Goal: Task Accomplishment & Management: Manage account settings

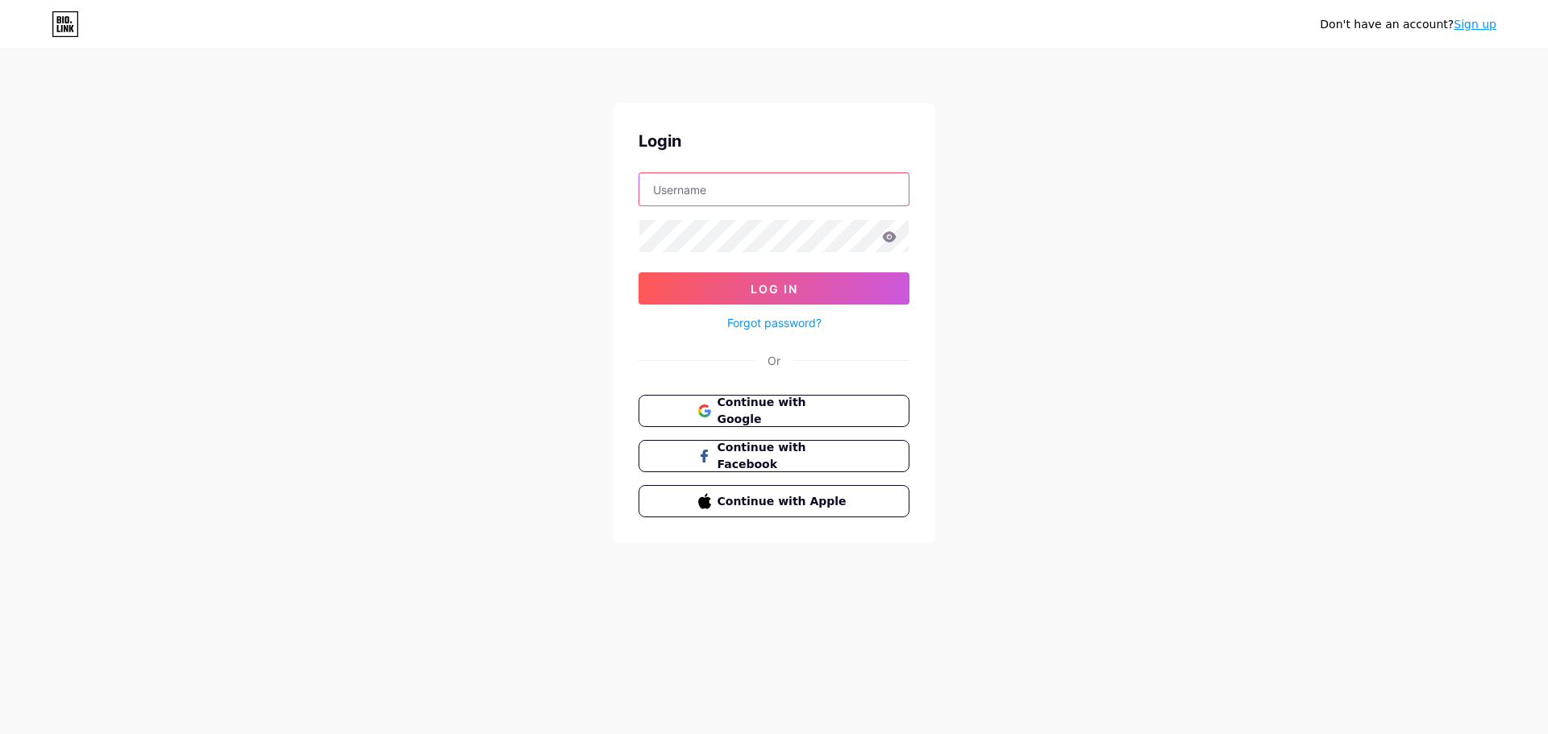
click at [833, 188] on input "text" at bounding box center [773, 189] width 269 height 32
click at [693, 194] on input "text" at bounding box center [773, 189] width 269 height 32
type input "[EMAIL_ADDRESS][DOMAIN_NAME]"
click at [638, 272] on button "Log In" at bounding box center [773, 288] width 271 height 32
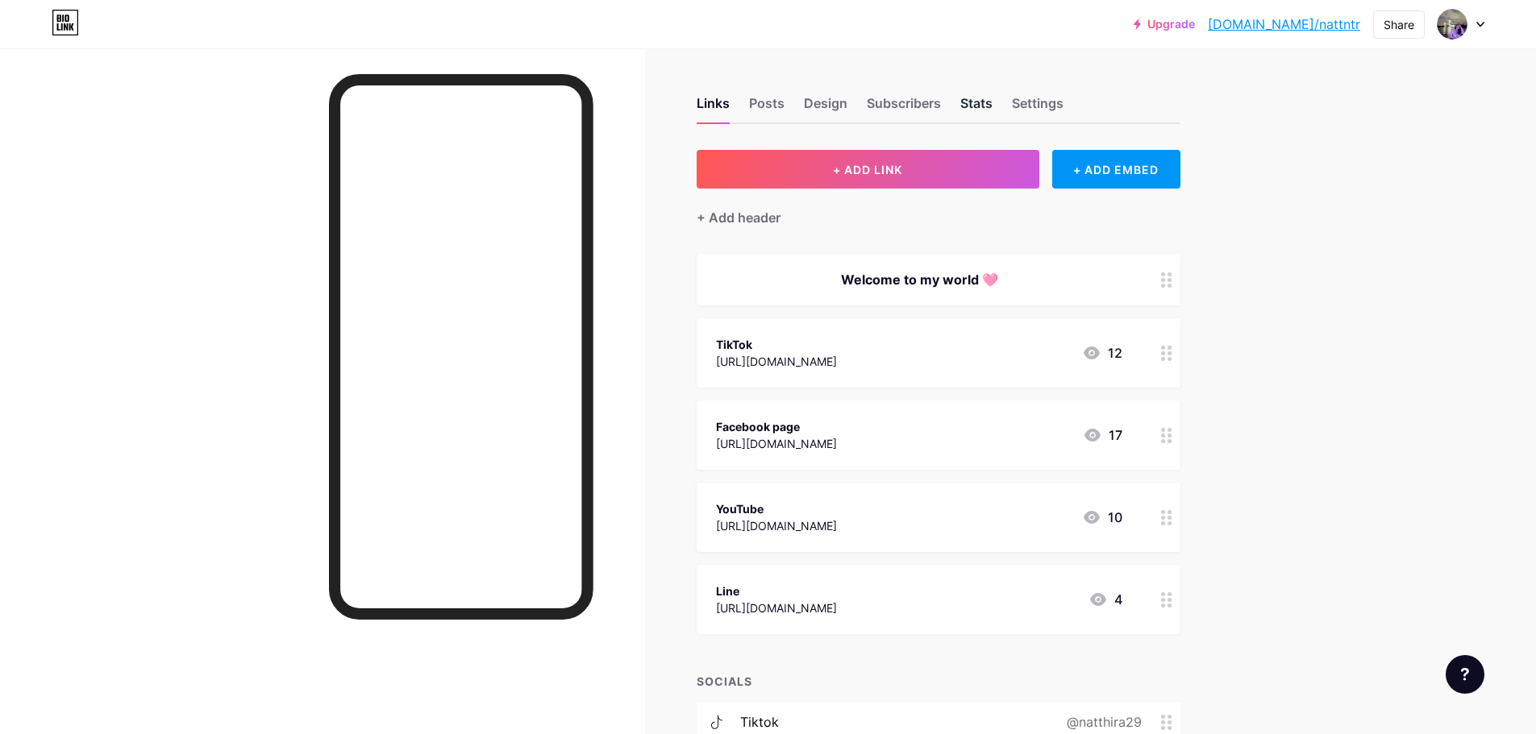
click at [982, 104] on div "Stats" at bounding box center [976, 108] width 32 height 29
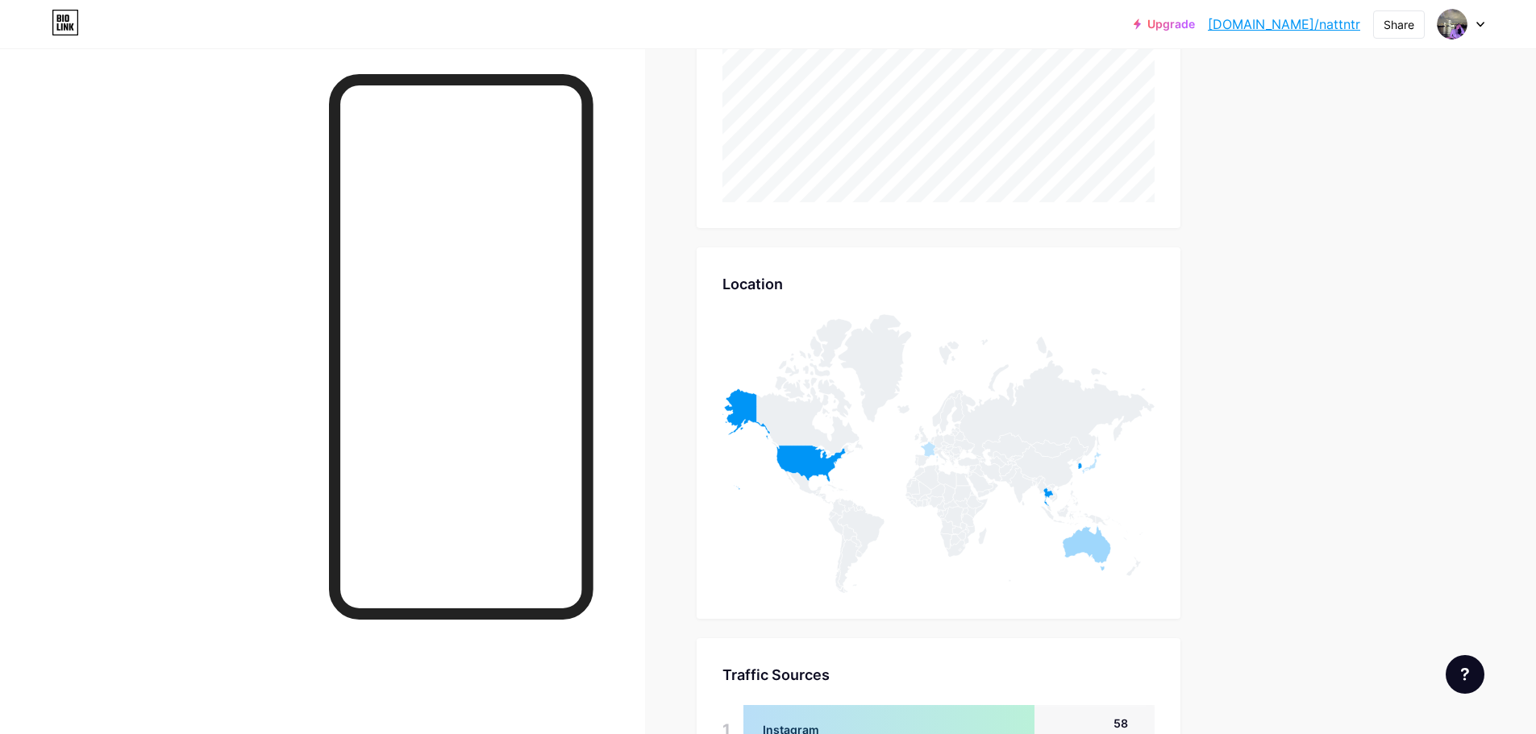
scroll to position [767, 0]
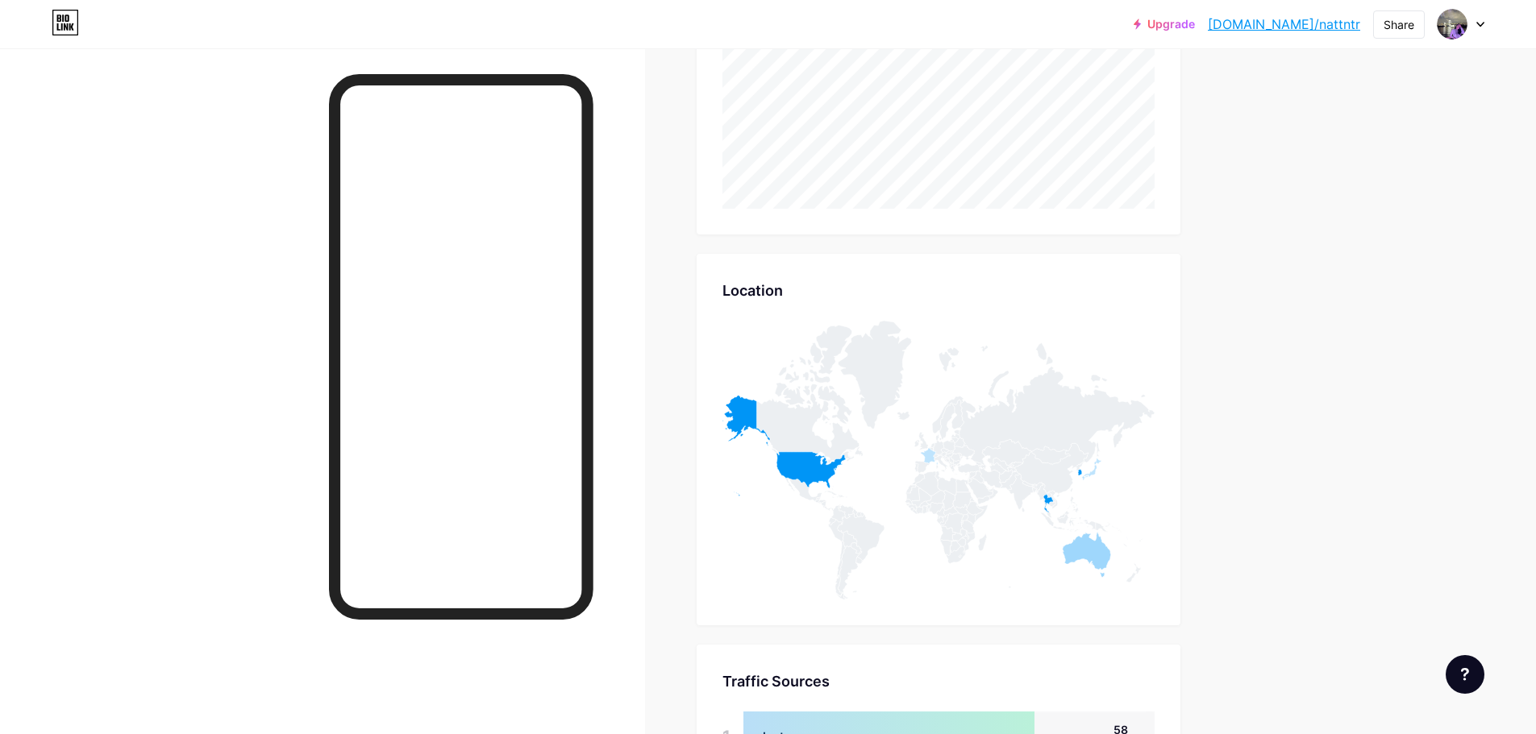
click at [1044, 494] on icon at bounding box center [1042, 496] width 10 height 23
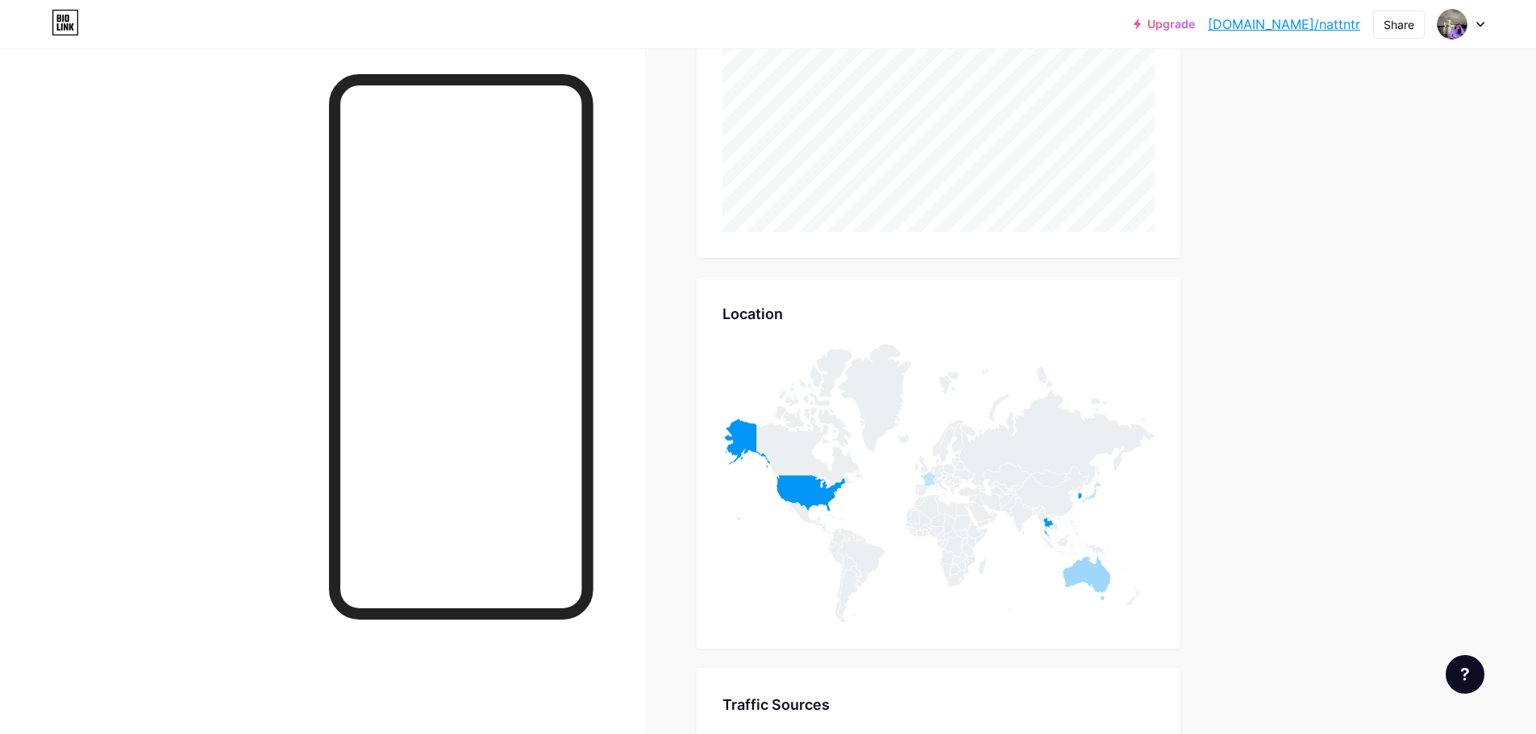
scroll to position [928, 0]
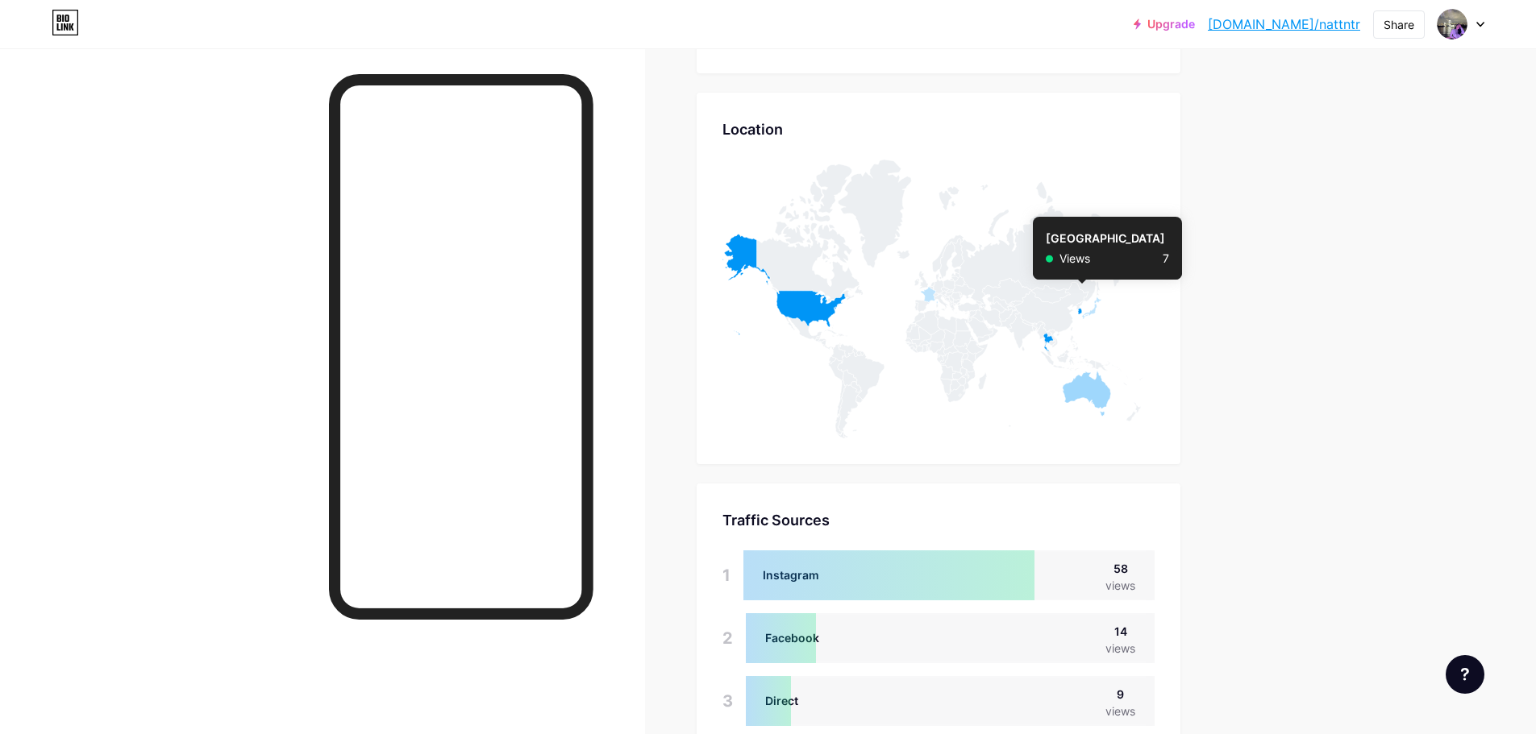
click at [1082, 310] on icon at bounding box center [1080, 311] width 4 height 6
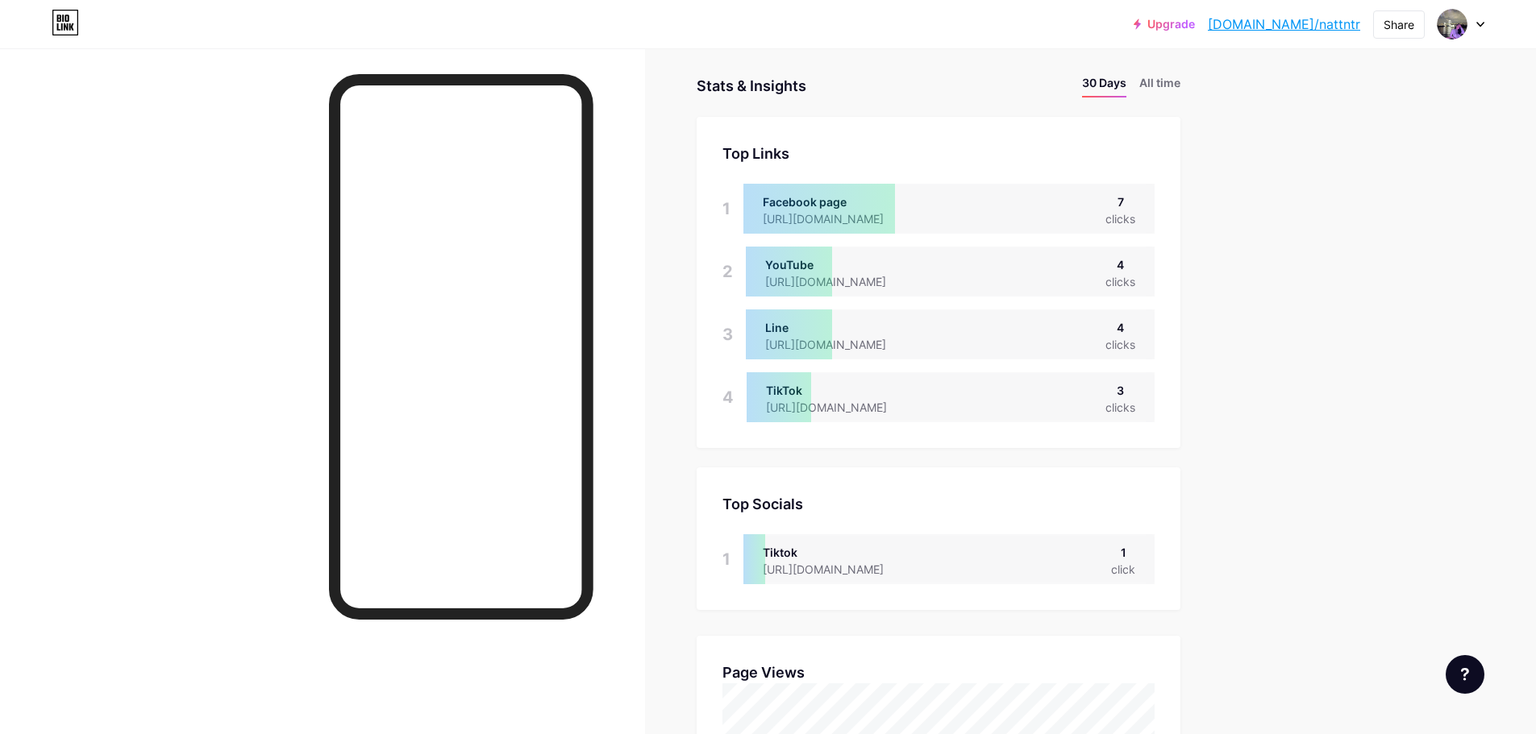
scroll to position [0, 0]
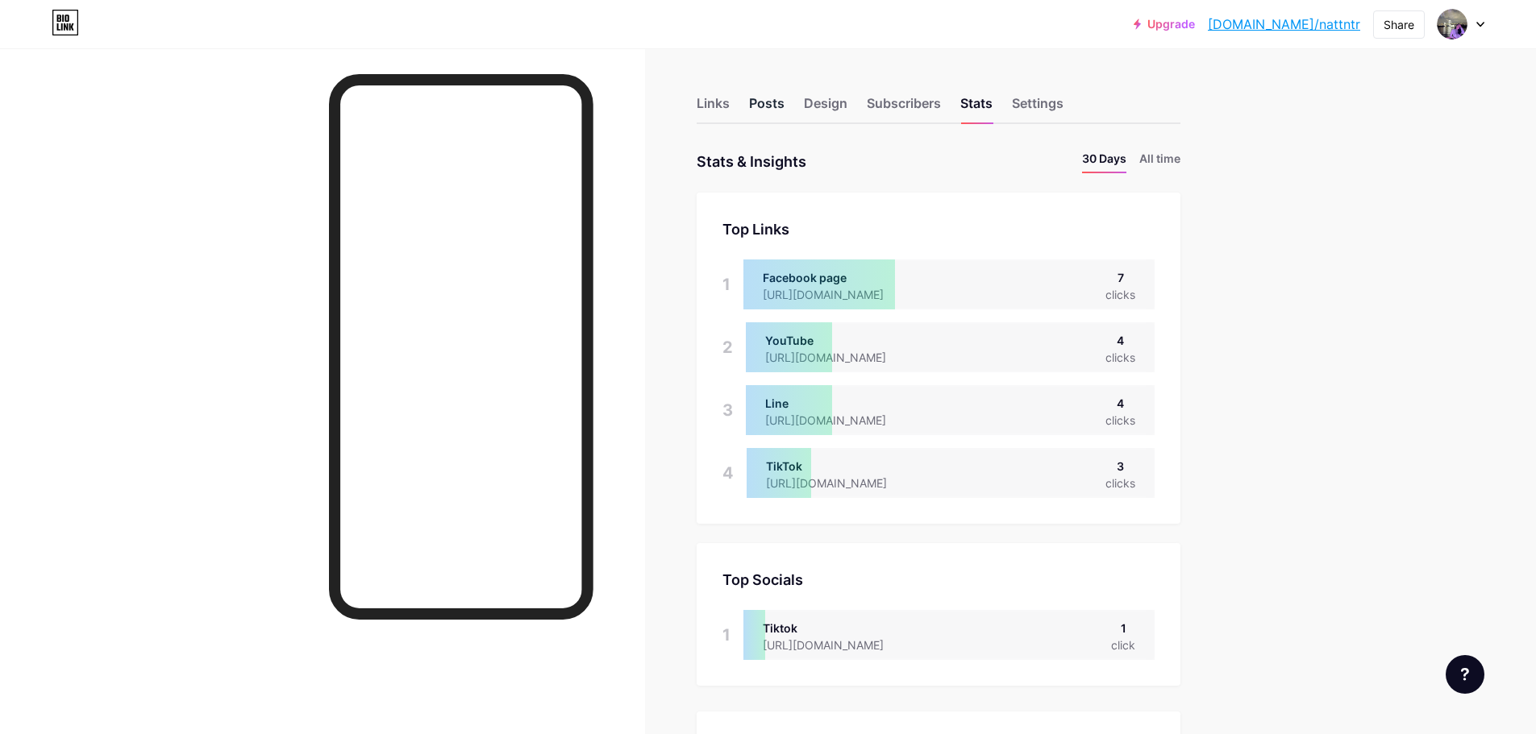
click at [777, 102] on div "Posts" at bounding box center [766, 108] width 35 height 29
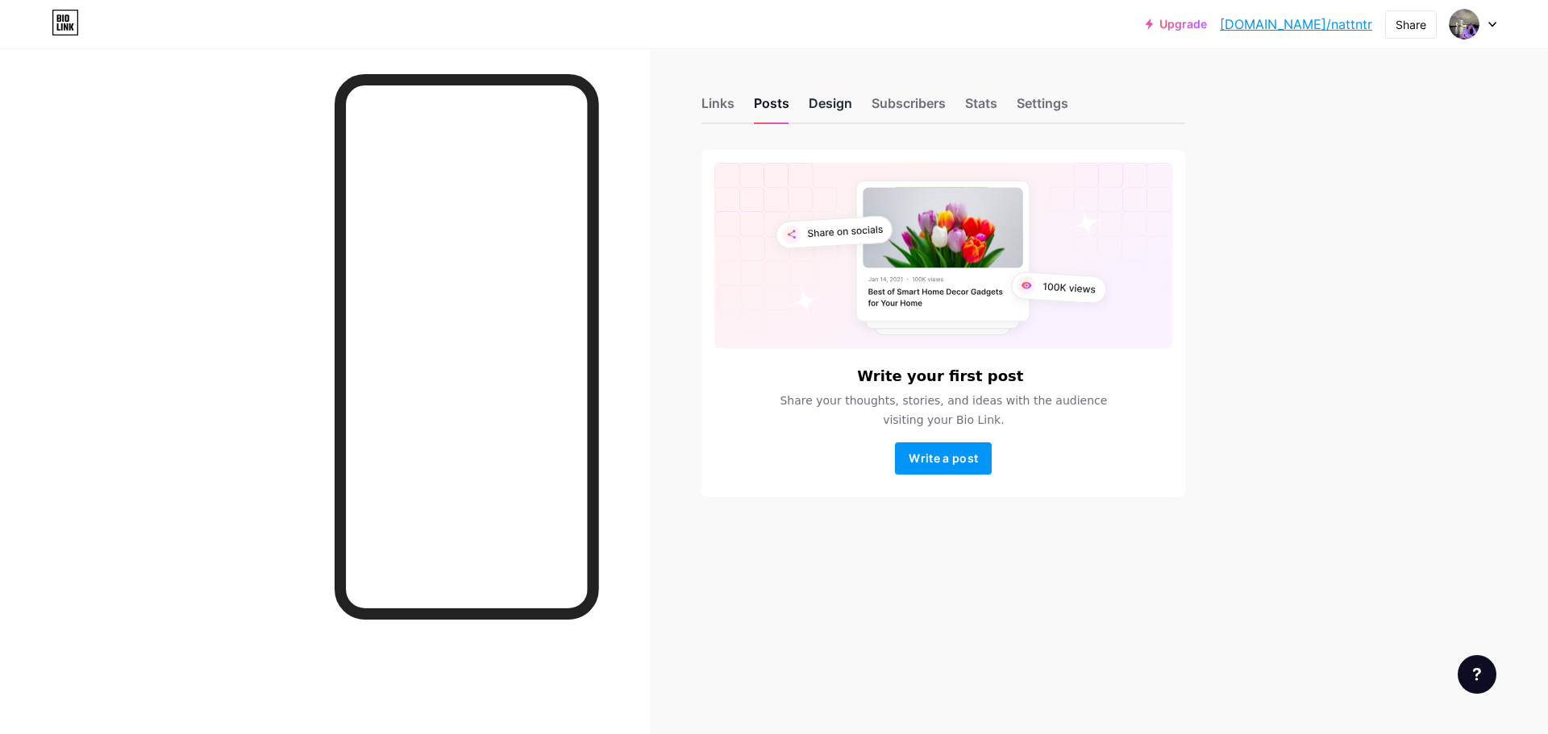
click at [831, 104] on div "Design" at bounding box center [831, 108] width 44 height 29
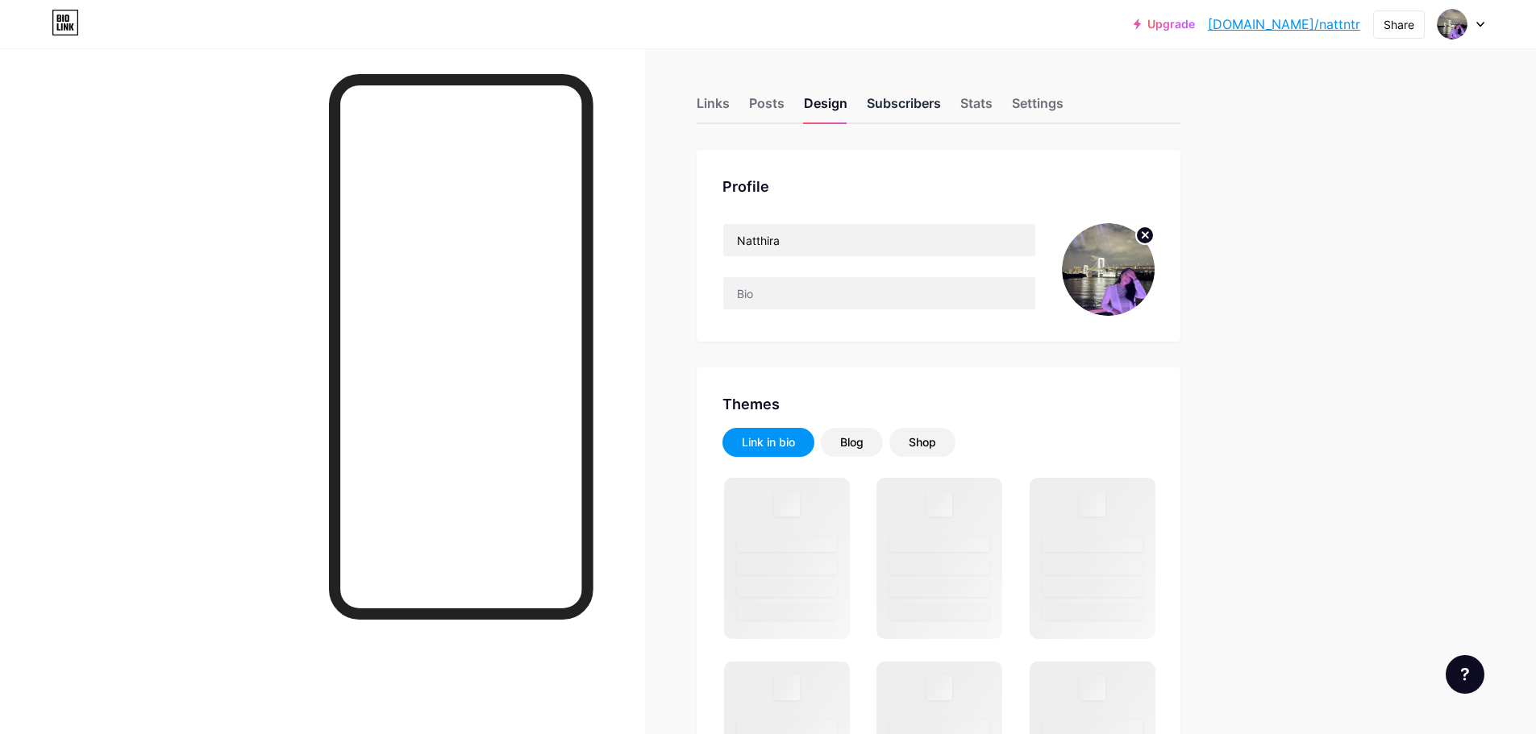
click at [901, 111] on div "Subscribers" at bounding box center [904, 108] width 74 height 29
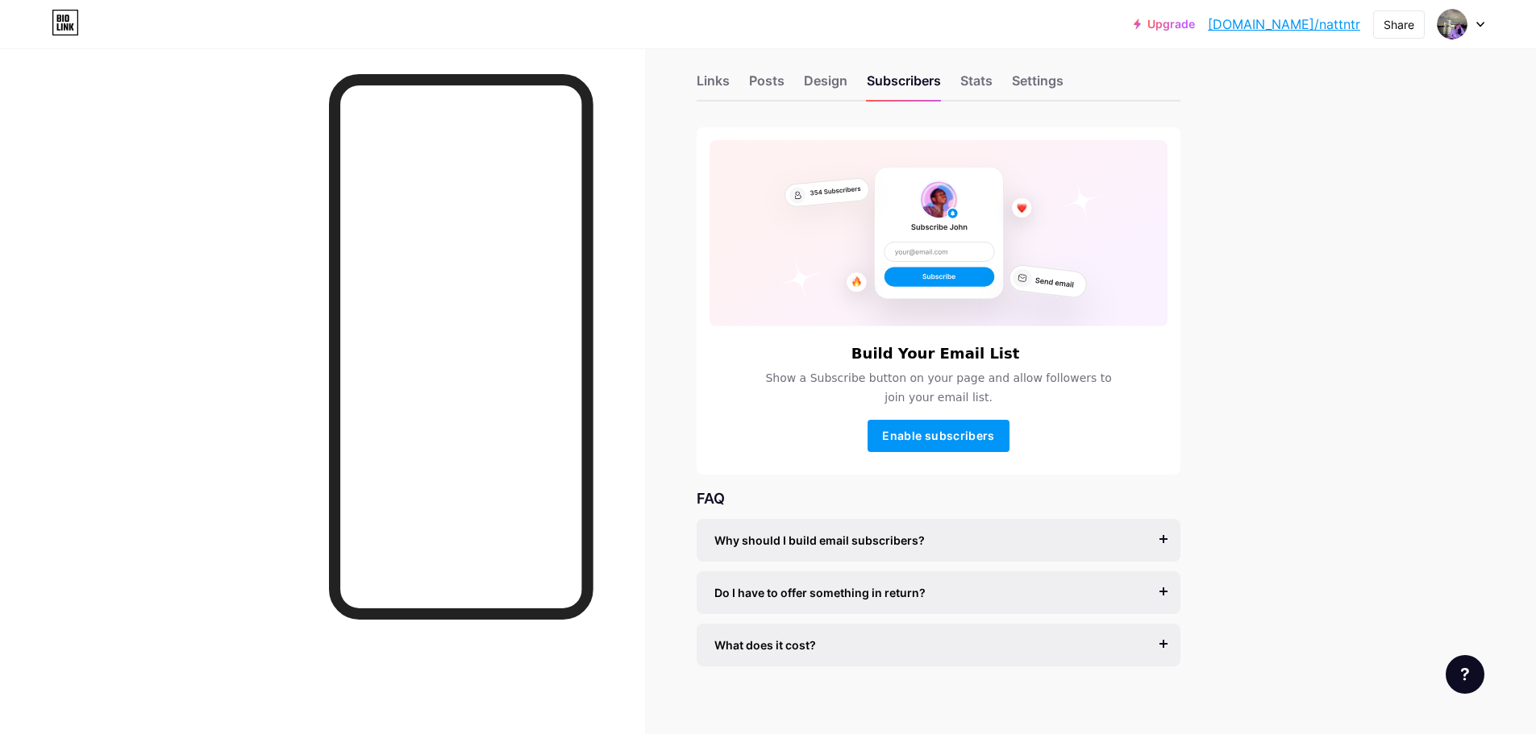
scroll to position [35, 0]
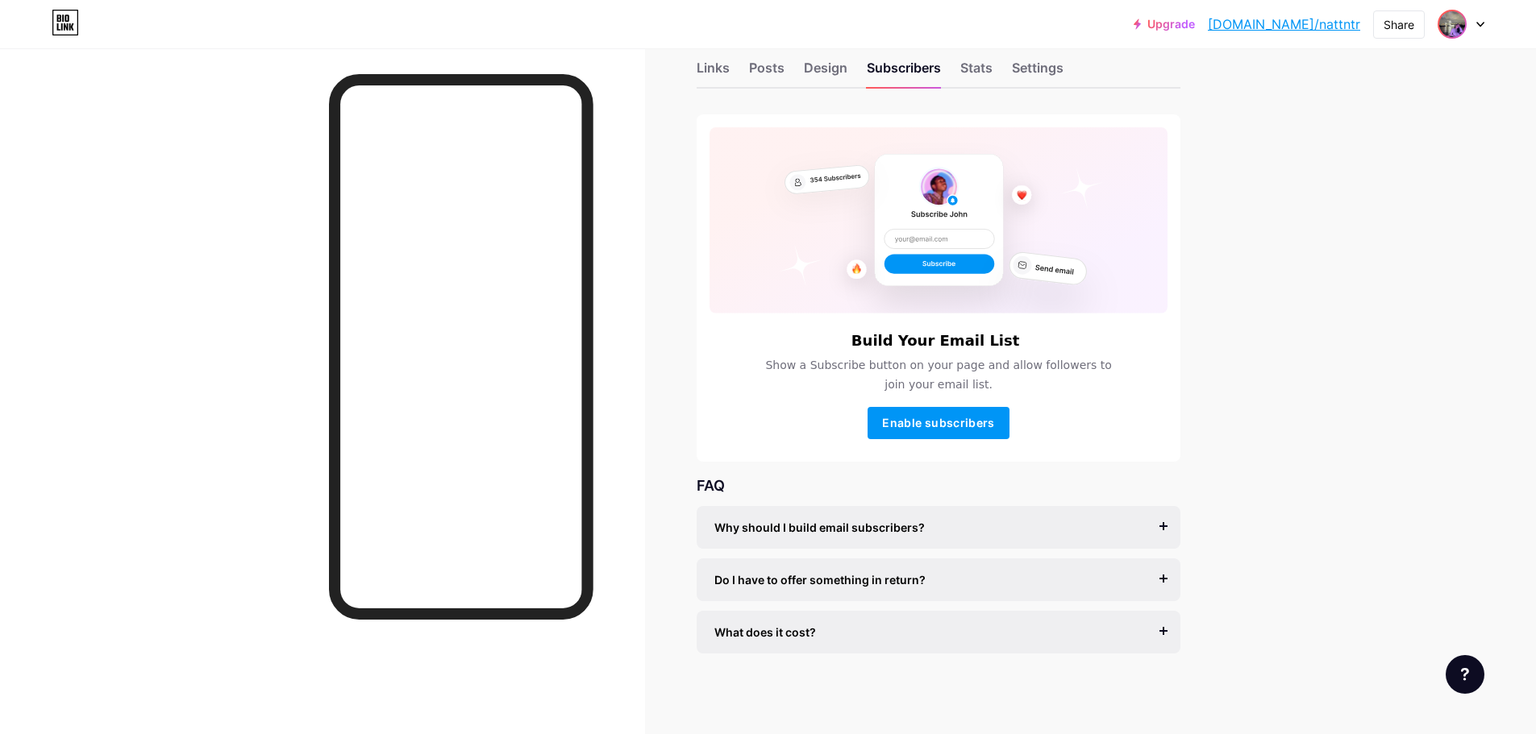
click at [1448, 36] on img at bounding box center [1452, 24] width 26 height 26
click at [985, 77] on div "Stats" at bounding box center [976, 72] width 32 height 29
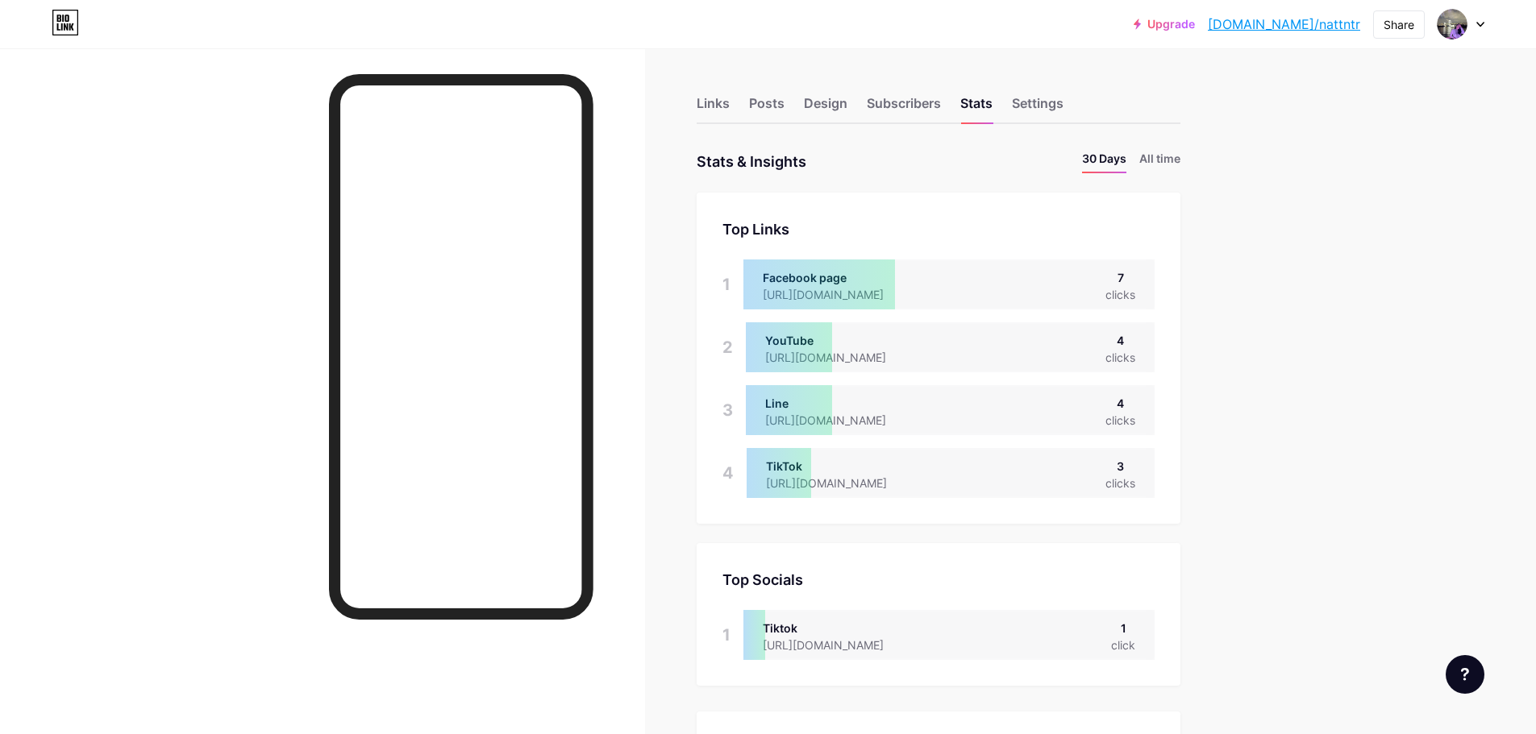
scroll to position [734, 1536]
click at [1161, 154] on li "All time" at bounding box center [1159, 161] width 41 height 23
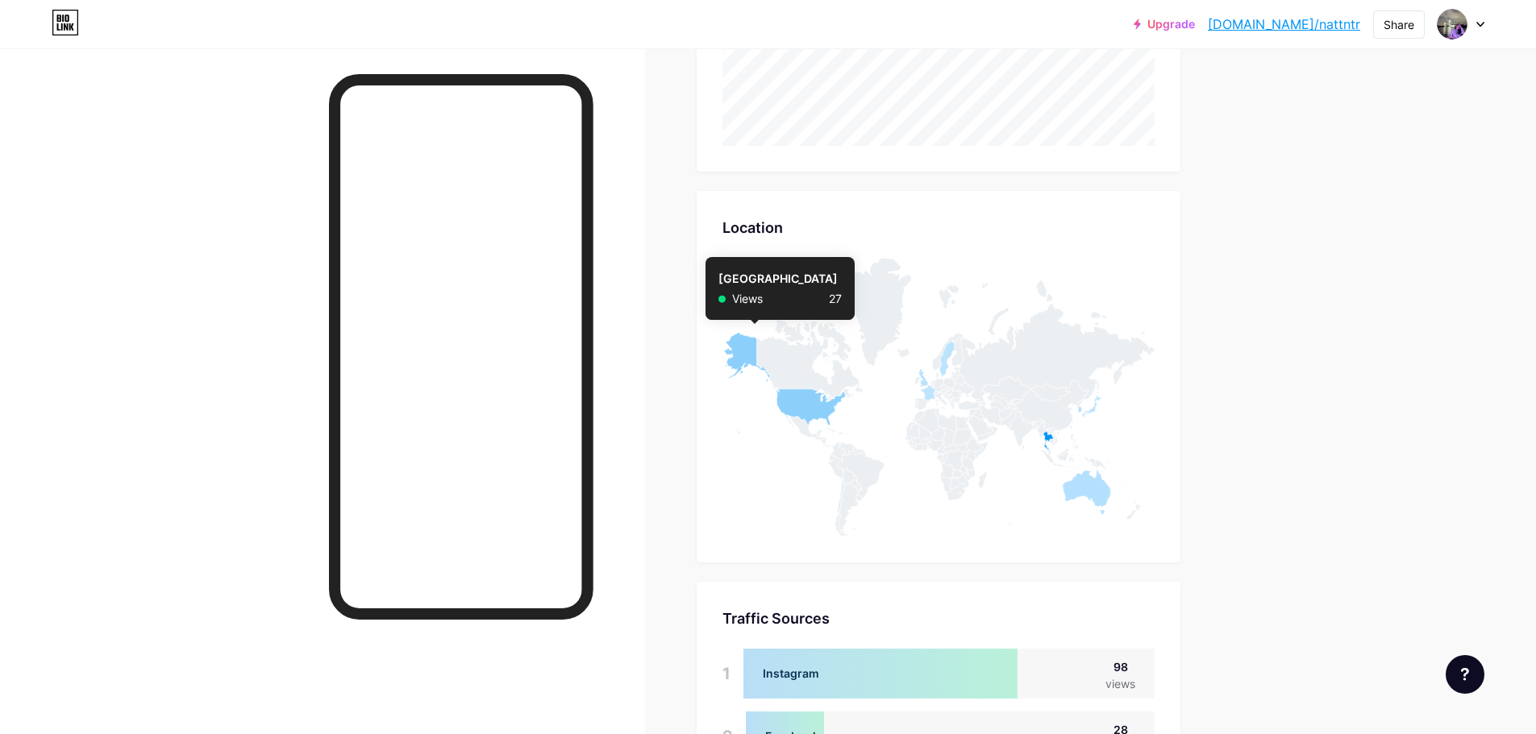
scroll to position [897, 0]
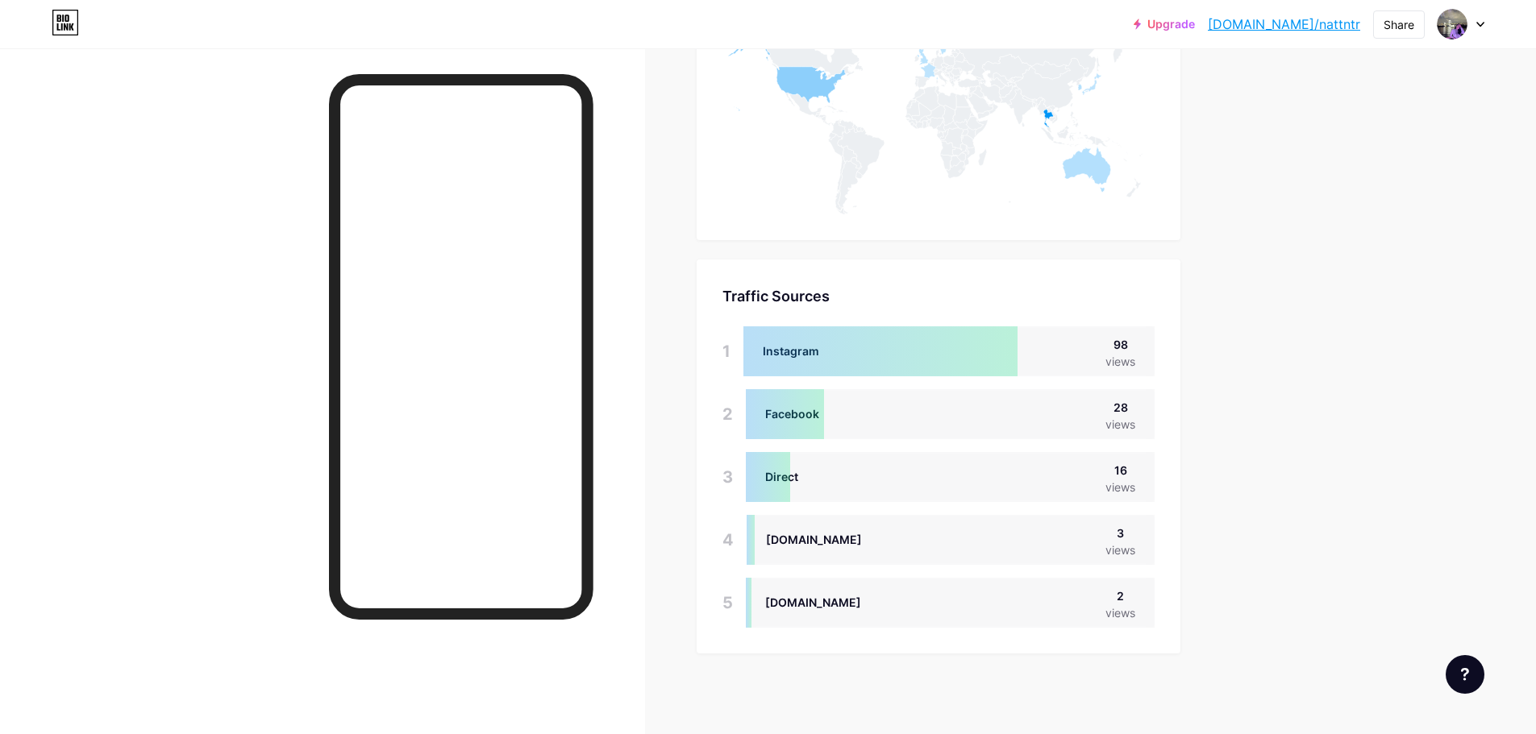
click at [821, 352] on div at bounding box center [880, 352] width 274 height 50
click at [1121, 364] on div "views" at bounding box center [1120, 361] width 30 height 17
click at [1126, 351] on div "98" at bounding box center [1120, 344] width 30 height 17
click at [1125, 368] on div "views" at bounding box center [1120, 361] width 30 height 17
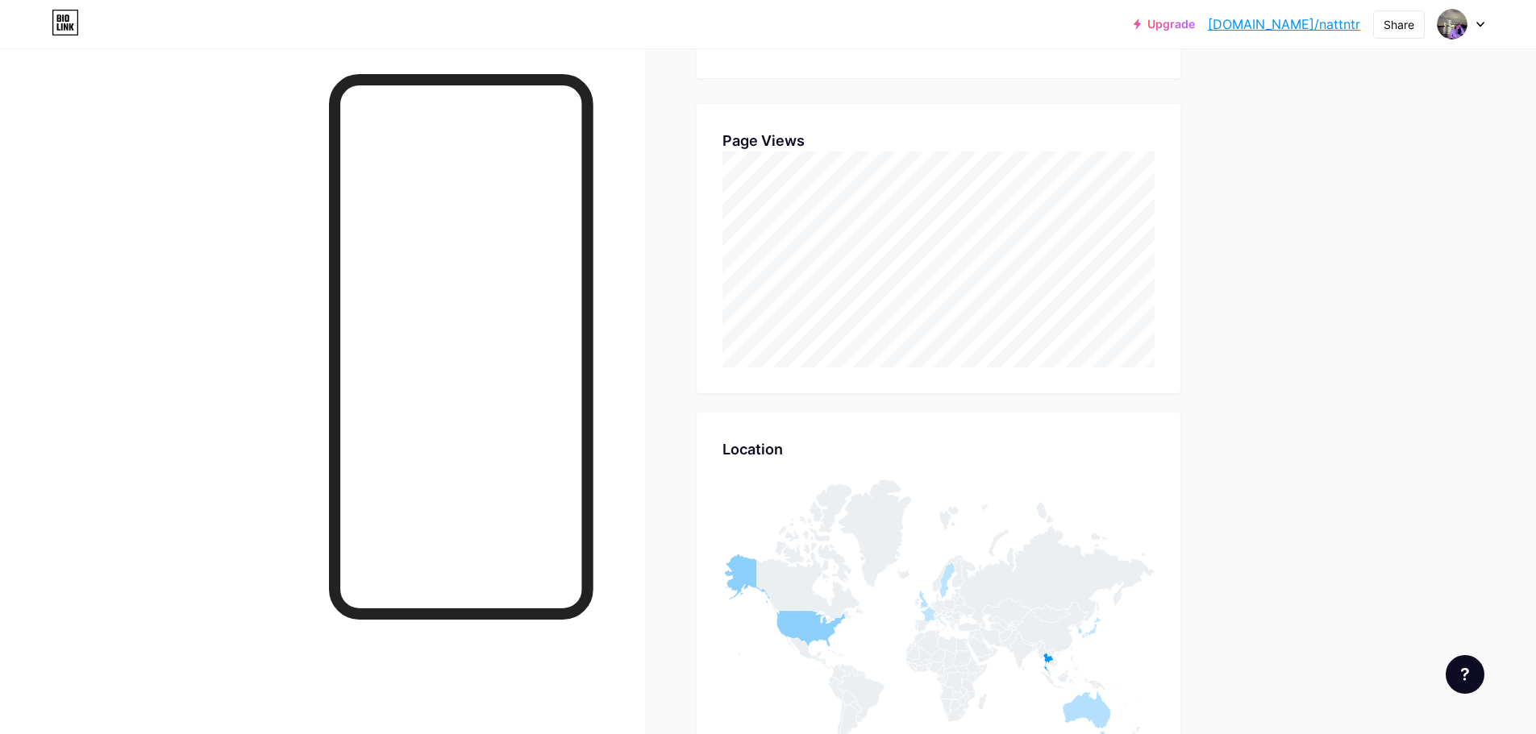
scroll to position [575, 0]
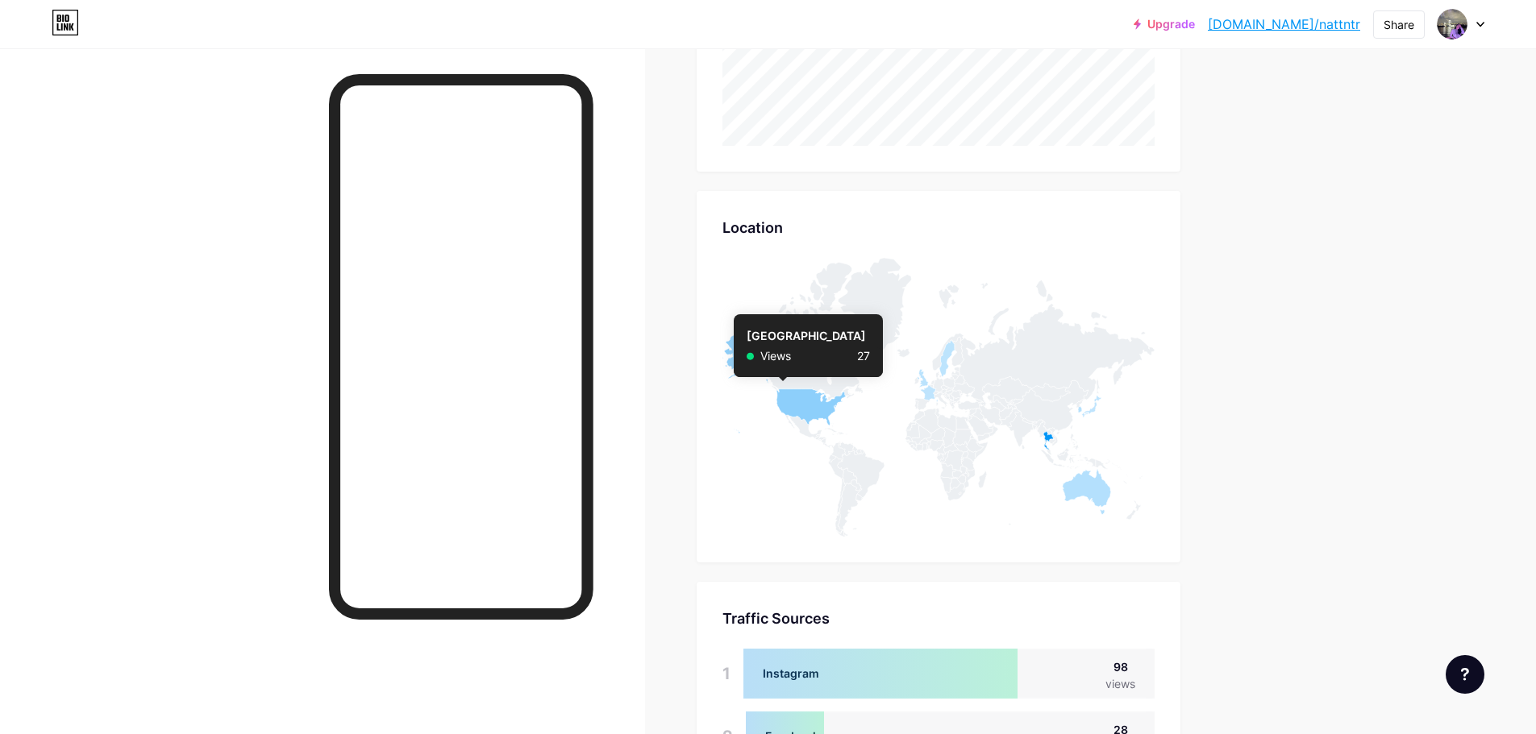
click at [796, 406] on icon at bounding box center [783, 383] width 123 height 101
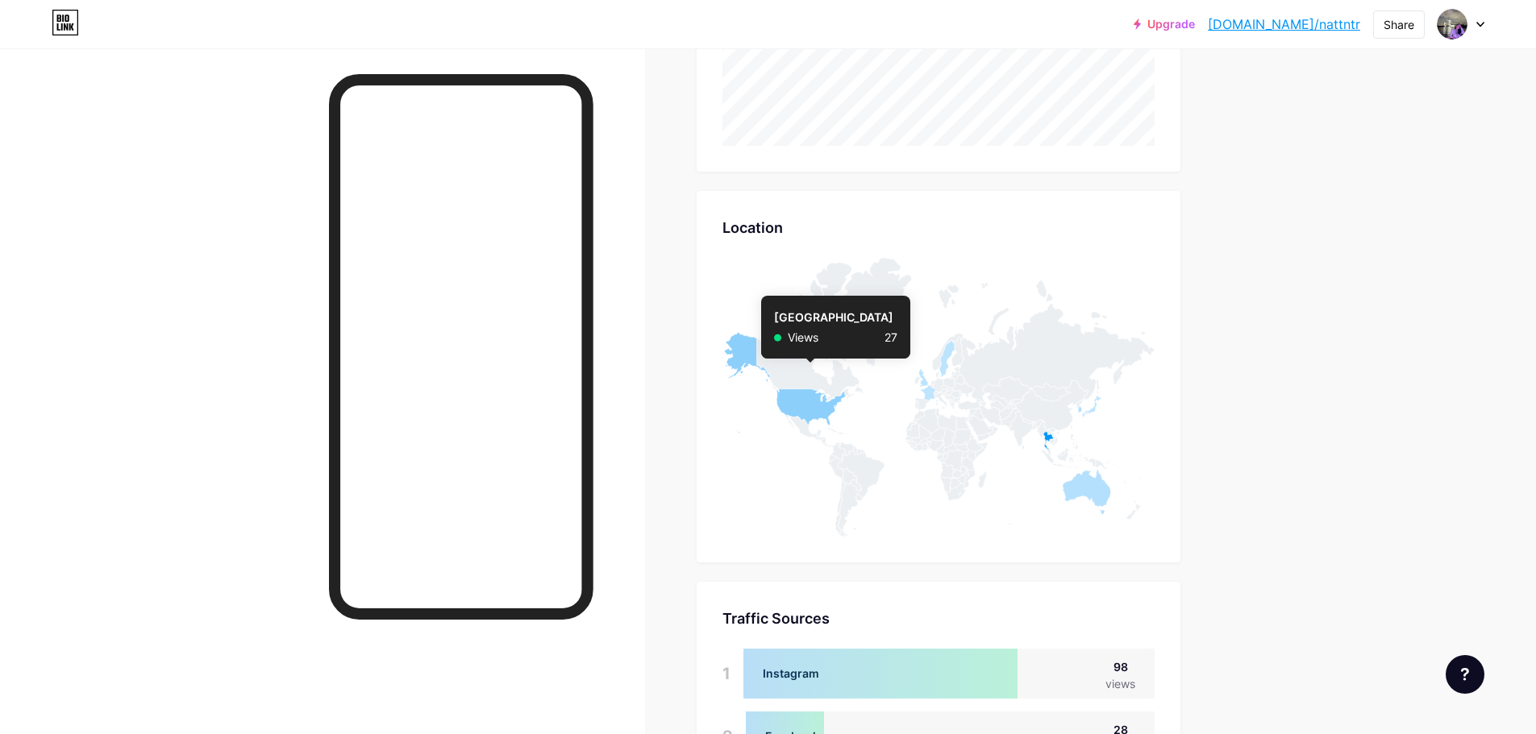
click at [814, 404] on icon at bounding box center [783, 383] width 123 height 101
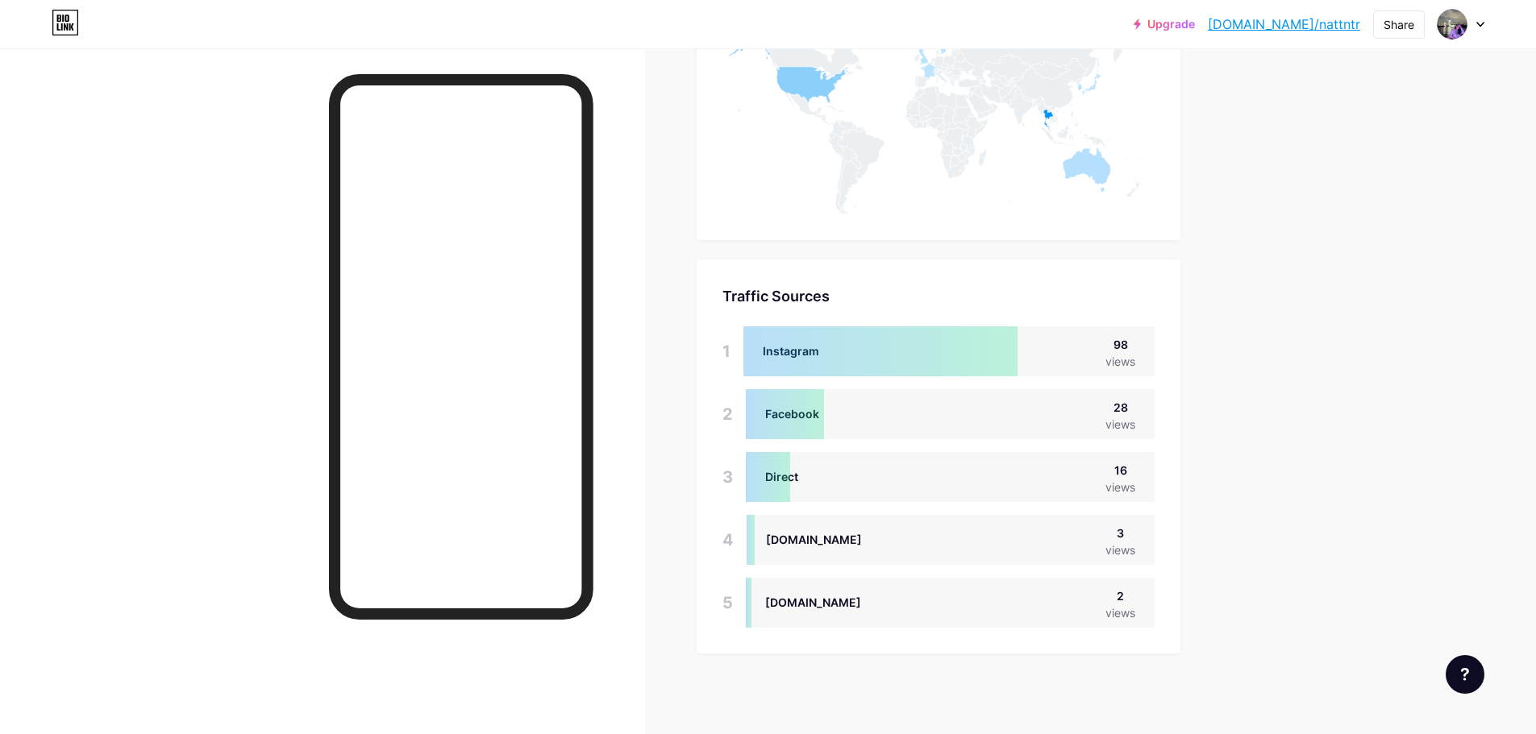
click at [859, 357] on div at bounding box center [880, 352] width 274 height 50
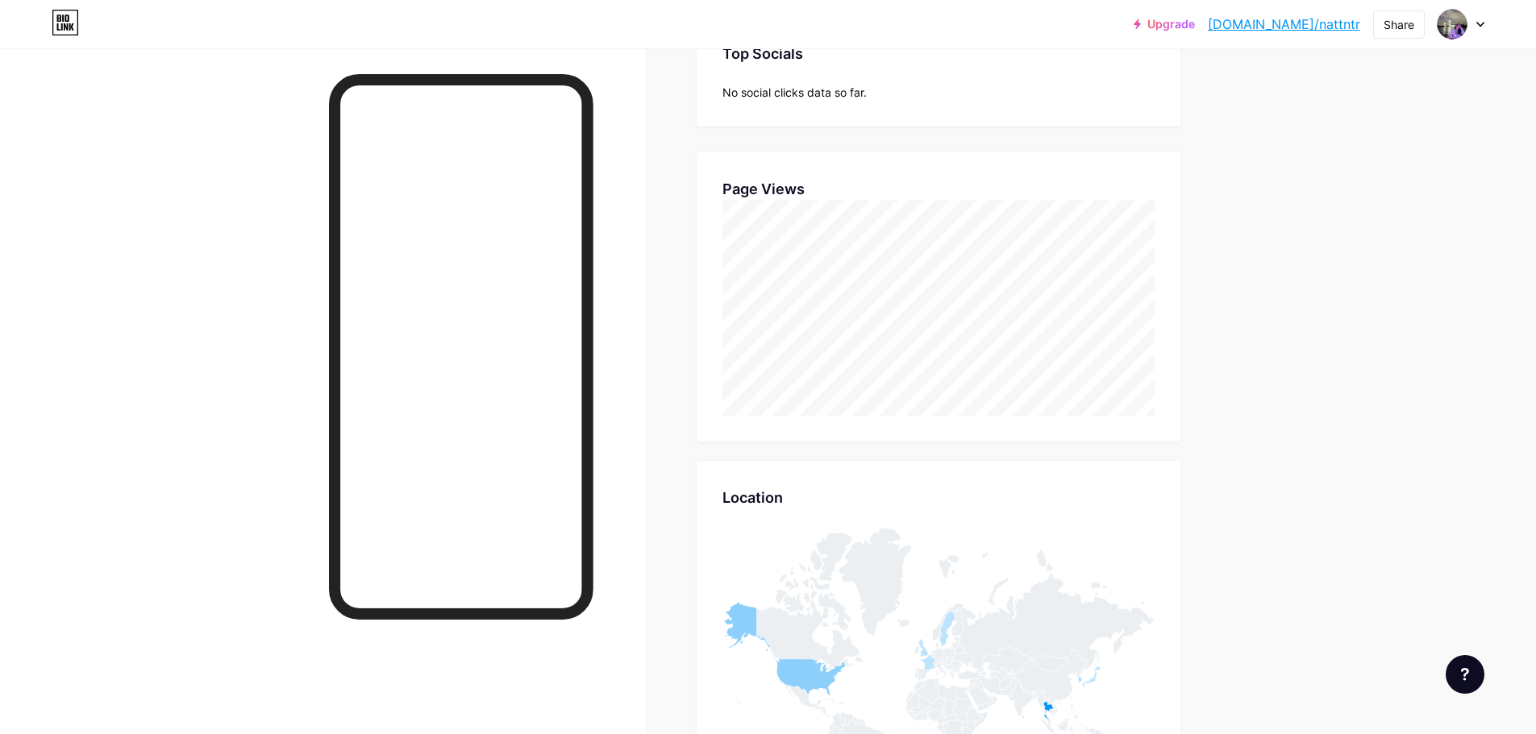
scroll to position [10, 0]
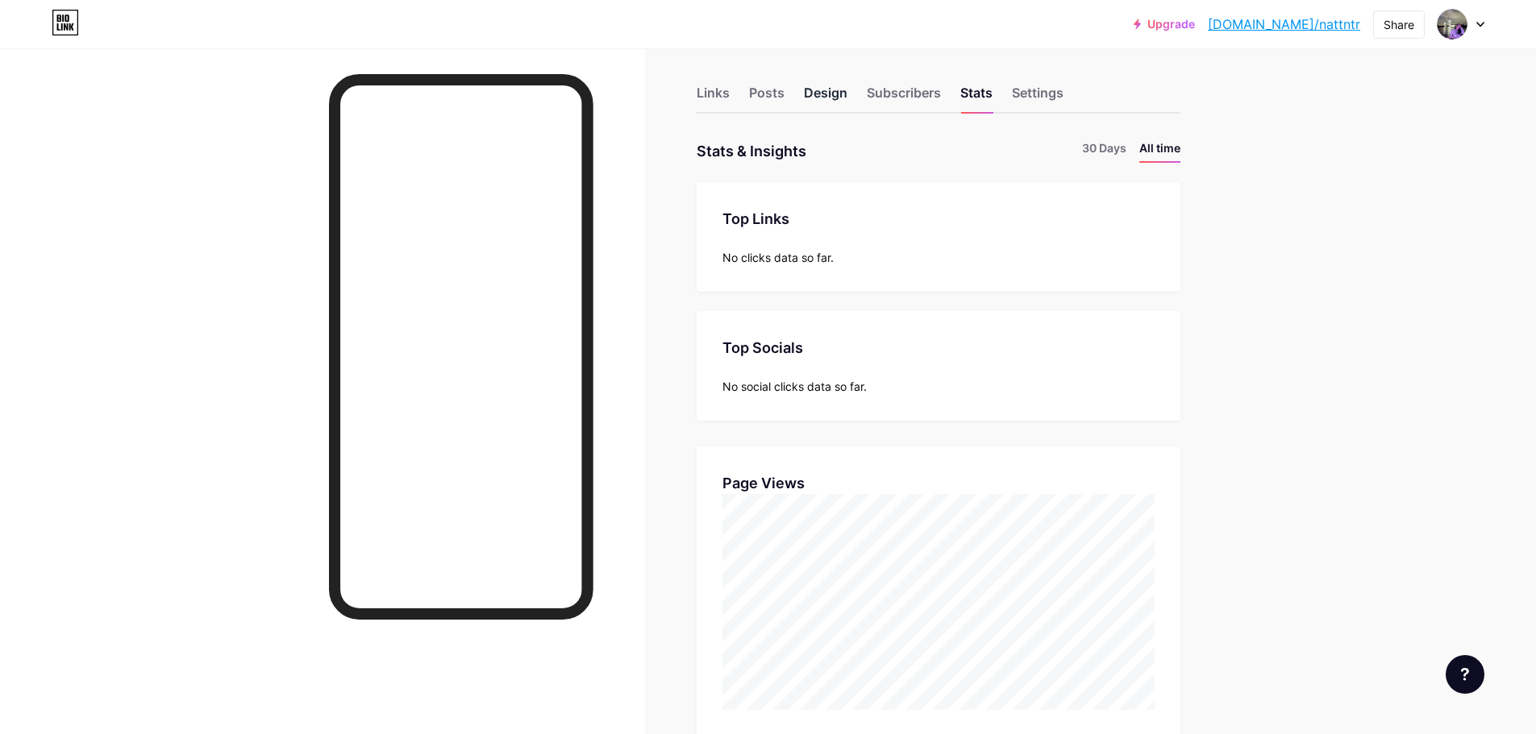
click at [813, 86] on div "Design" at bounding box center [826, 97] width 44 height 29
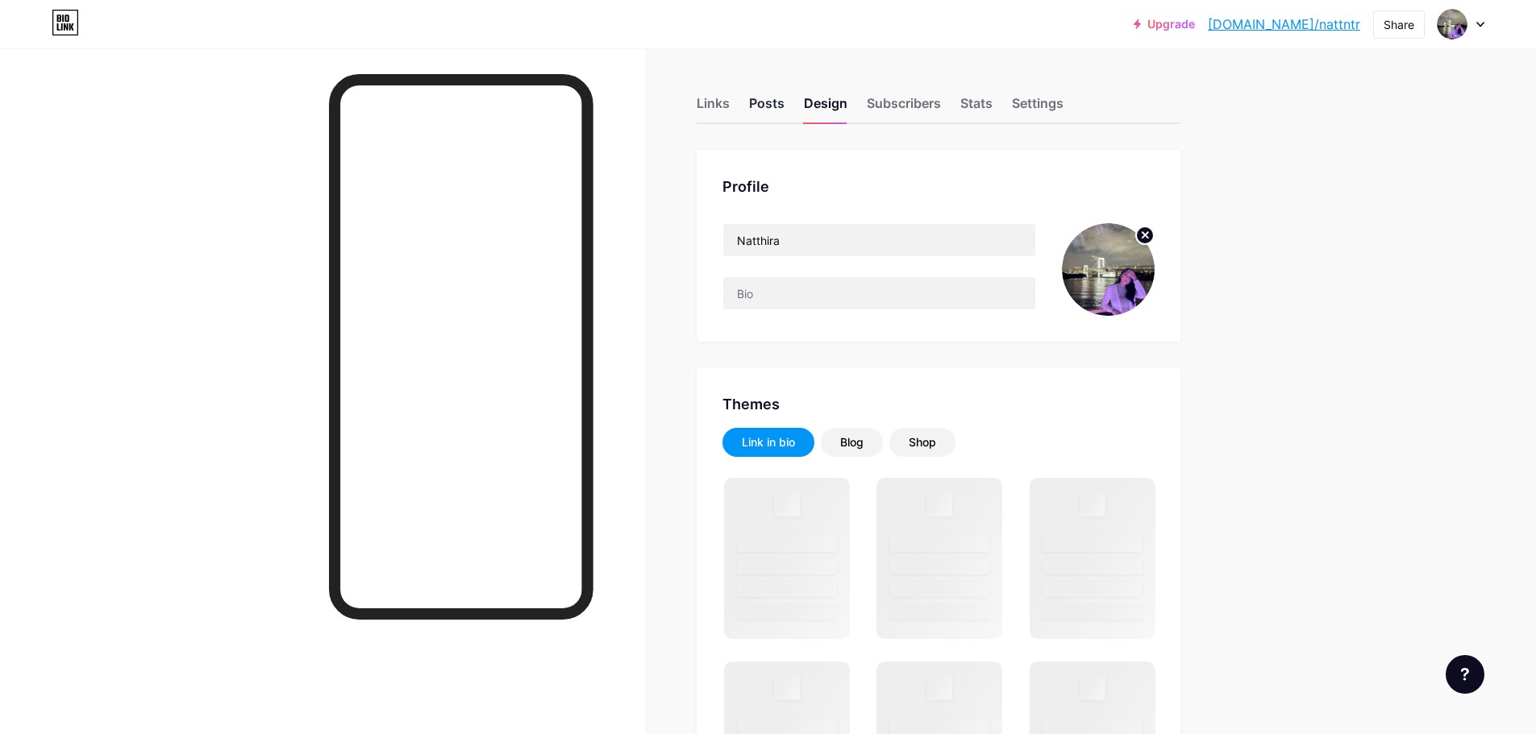
click at [774, 95] on div "Posts" at bounding box center [766, 108] width 35 height 29
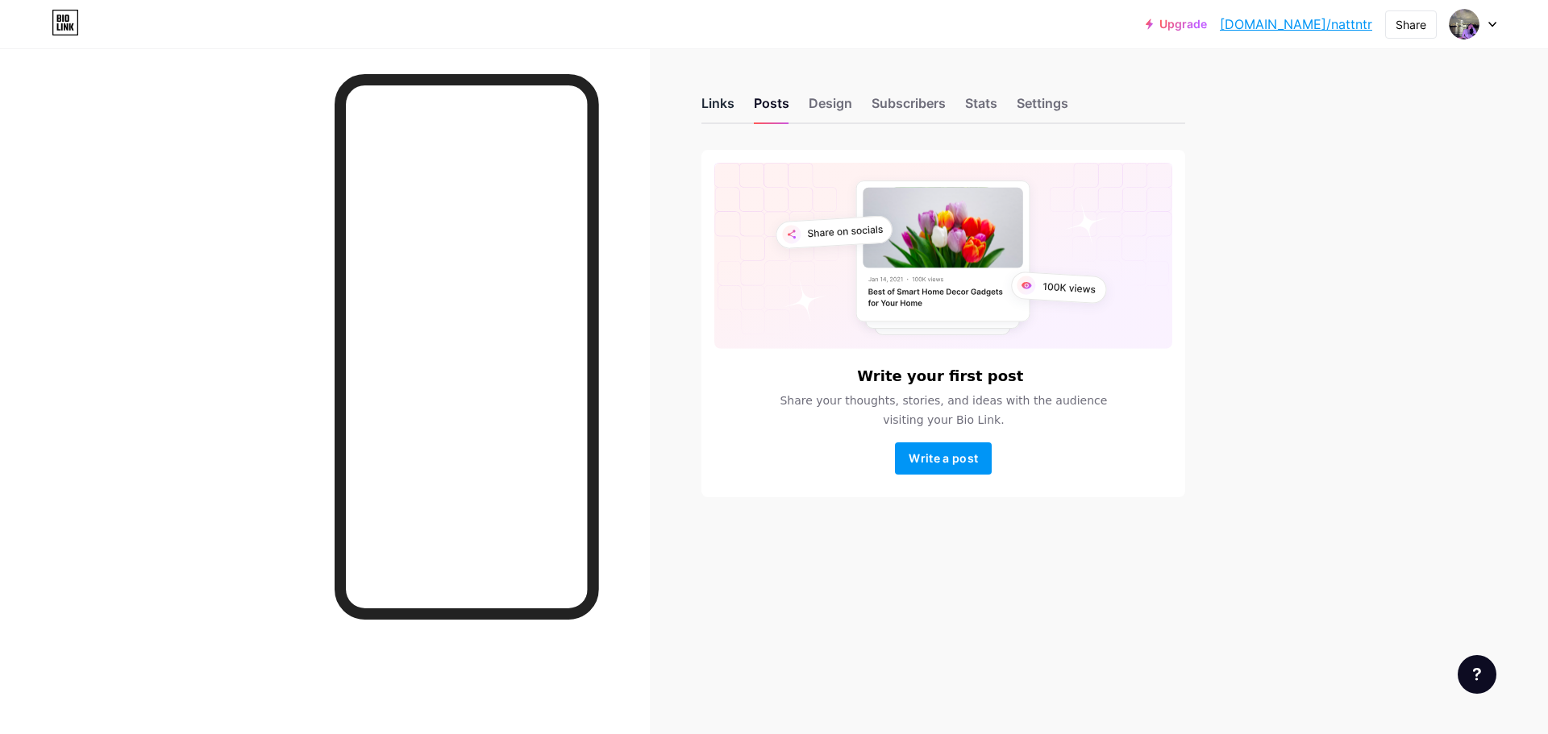
click at [707, 118] on div "Links" at bounding box center [717, 108] width 33 height 29
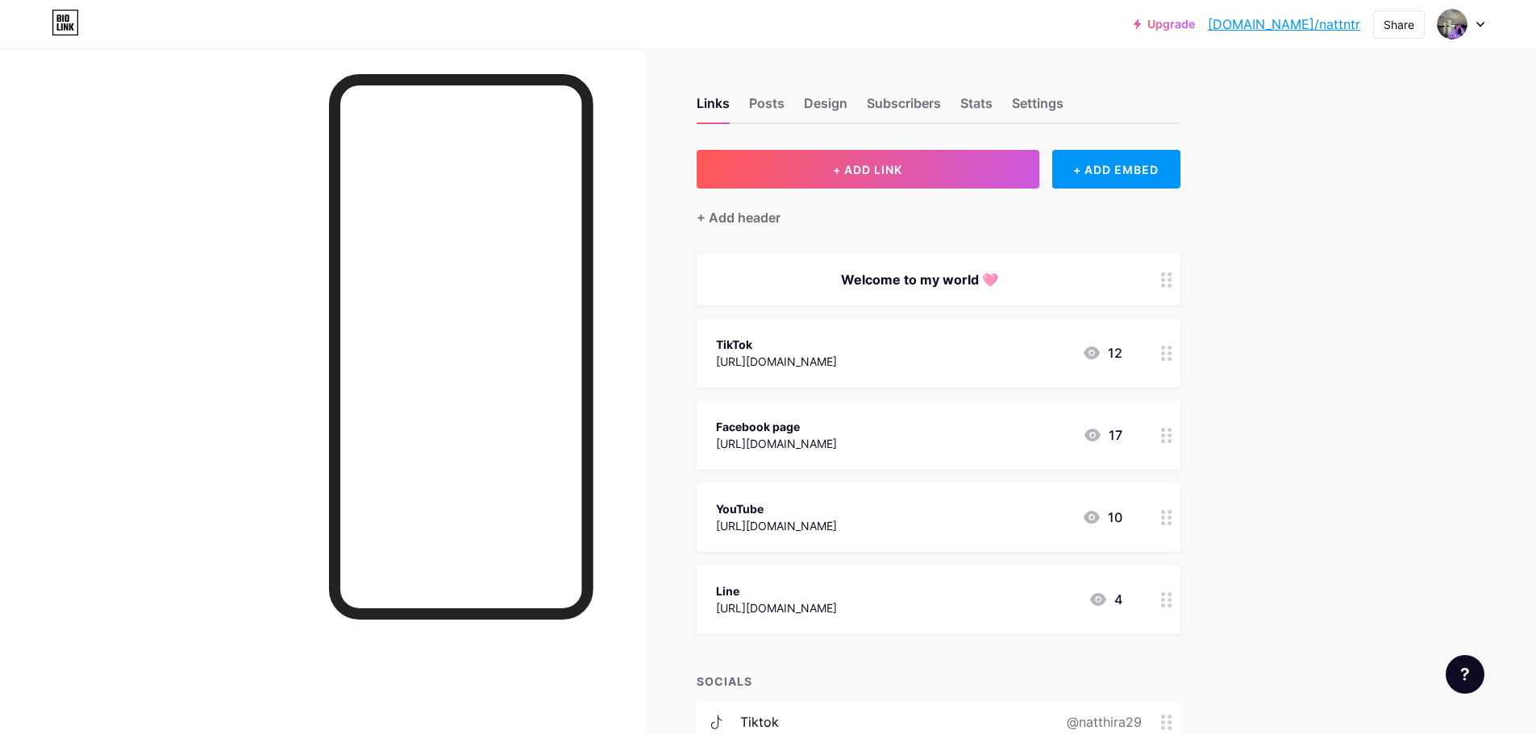
click at [1101, 355] on icon at bounding box center [1091, 352] width 19 height 19
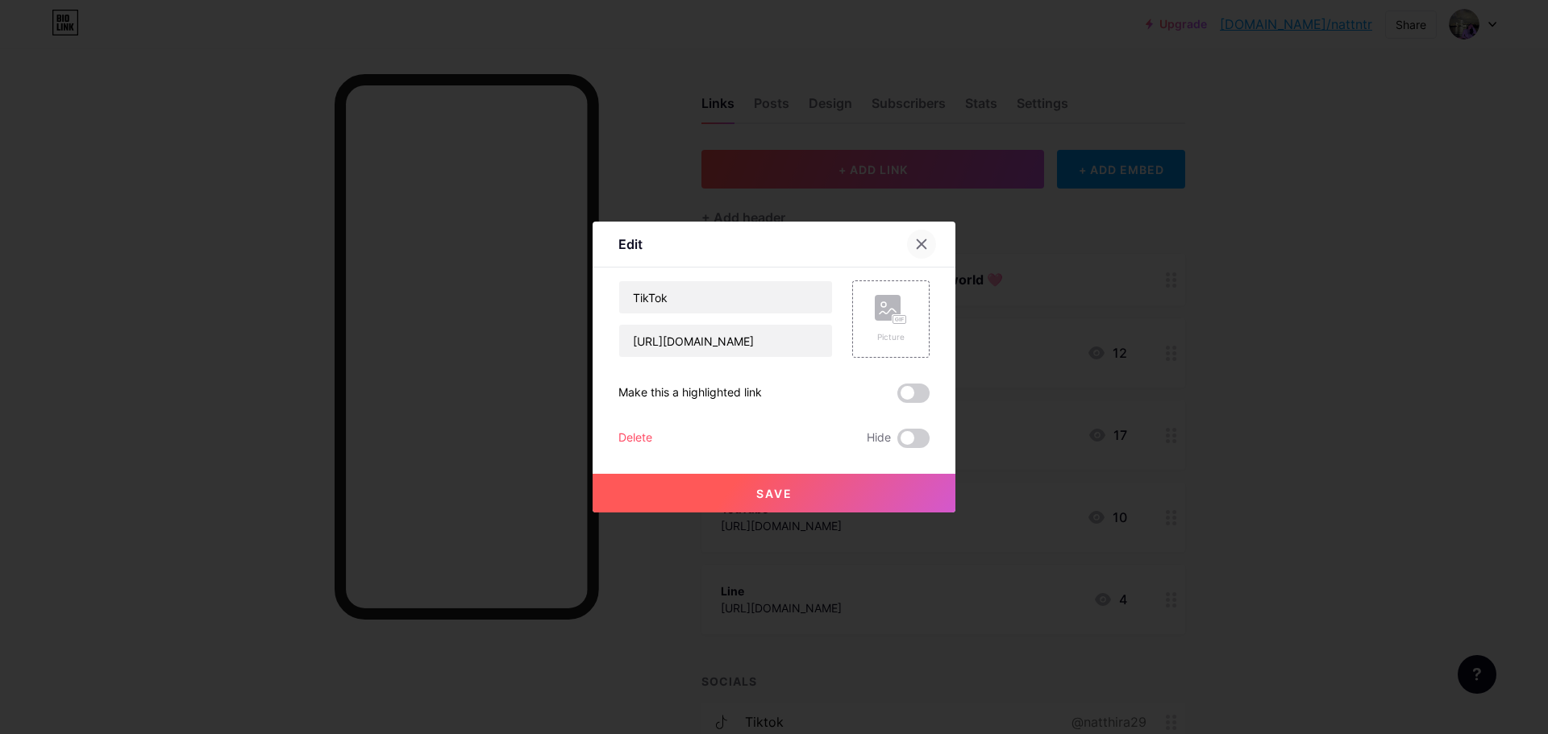
click at [919, 246] on icon at bounding box center [921, 244] width 9 height 9
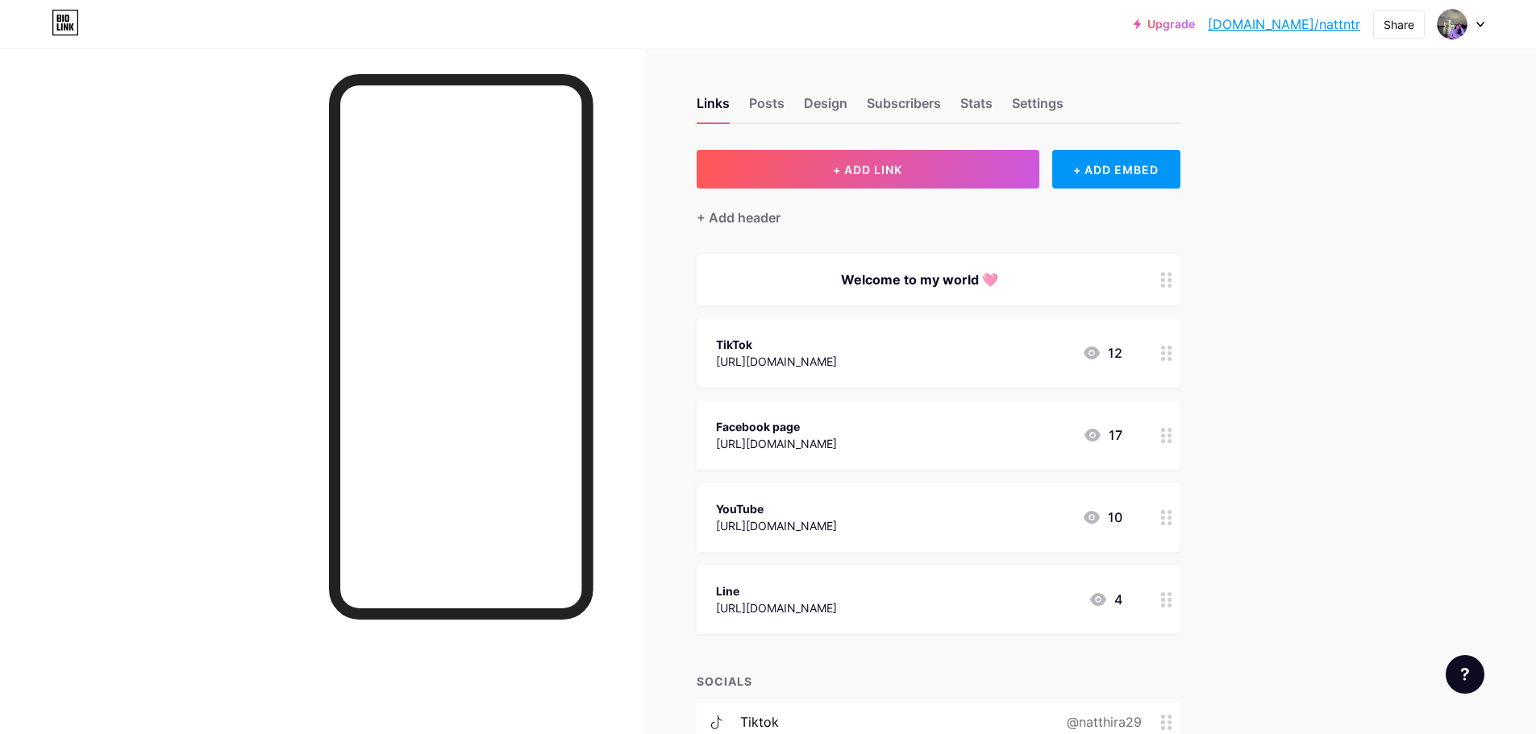
click at [1167, 349] on icon at bounding box center [1166, 353] width 11 height 15
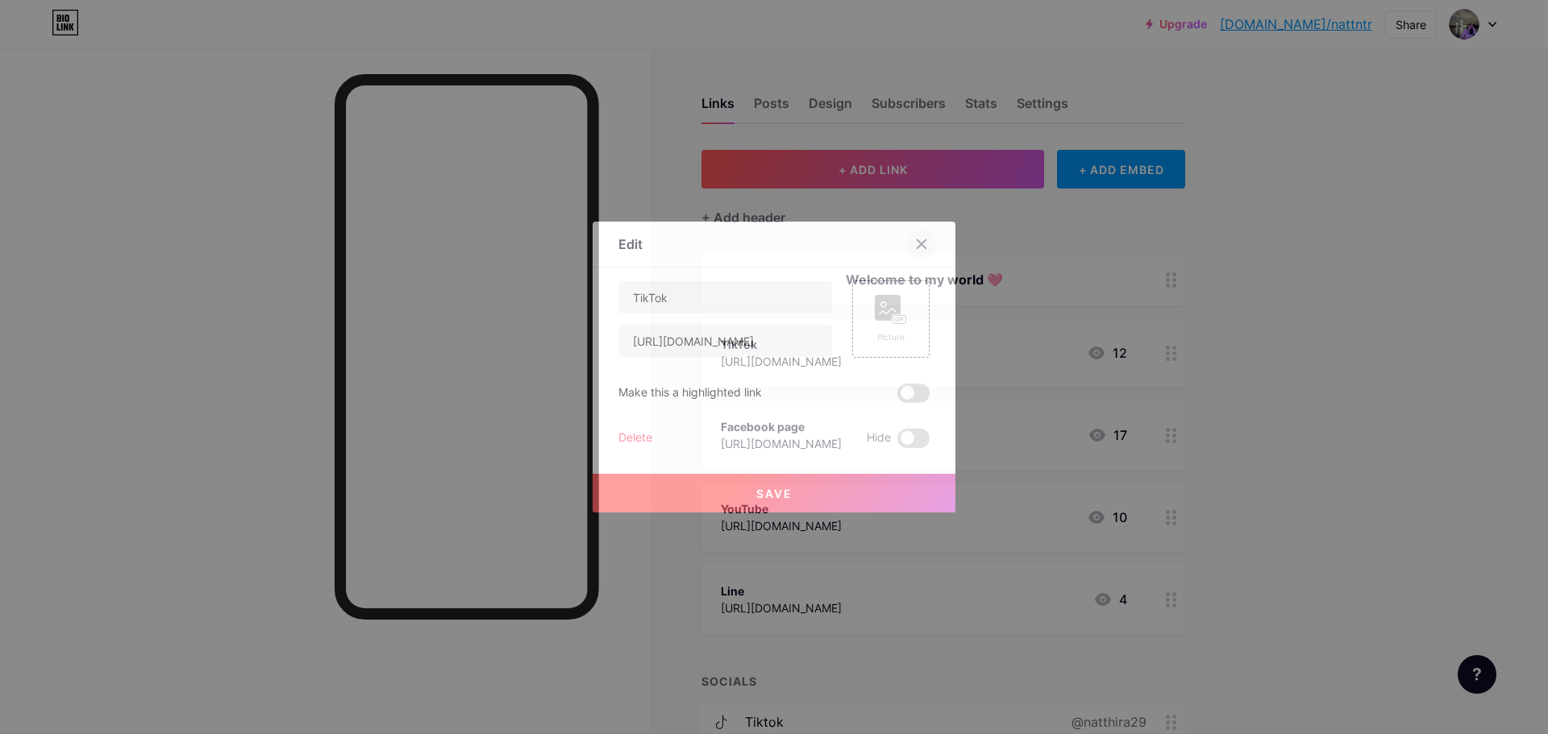
click at [917, 233] on div at bounding box center [921, 244] width 29 height 29
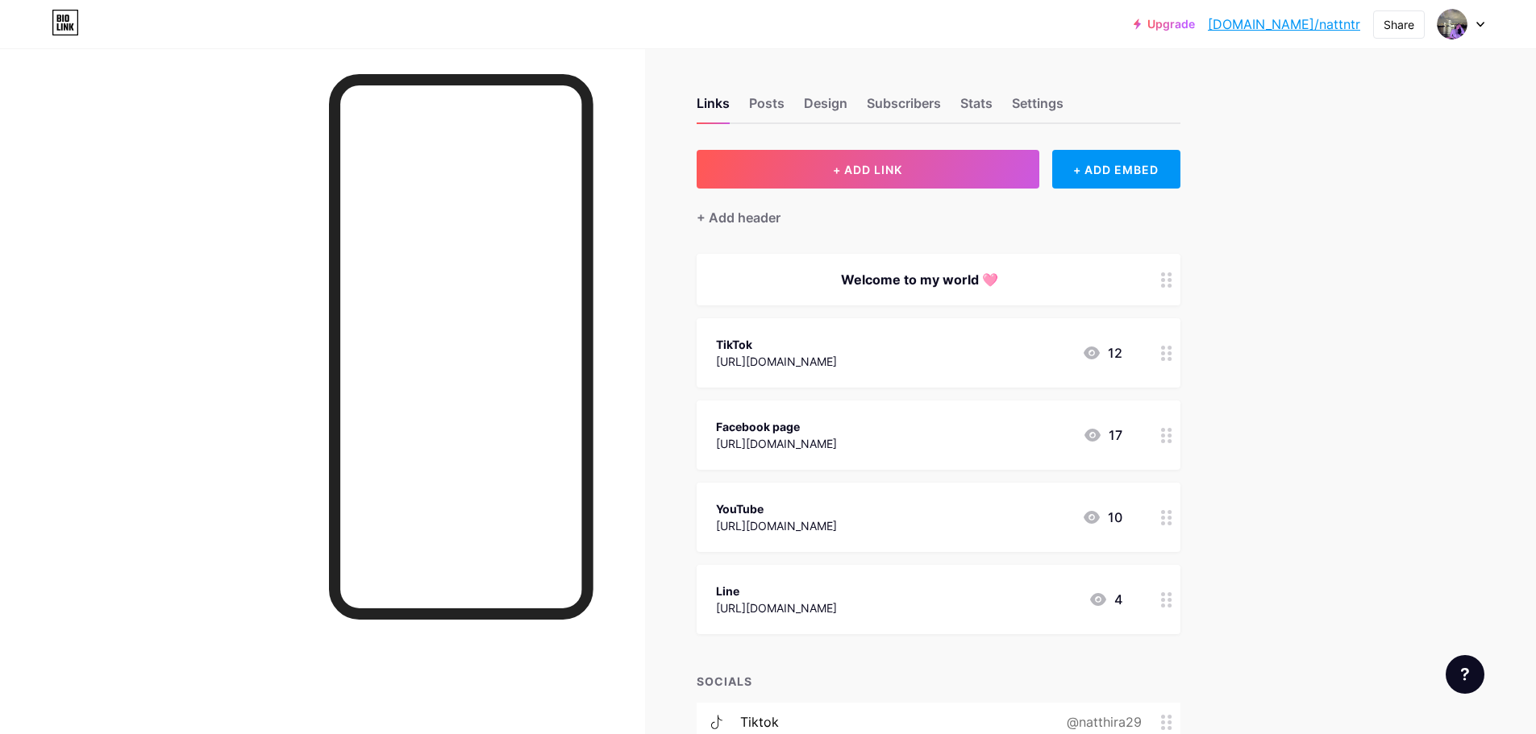
click at [1113, 347] on div "12" at bounding box center [1102, 352] width 40 height 19
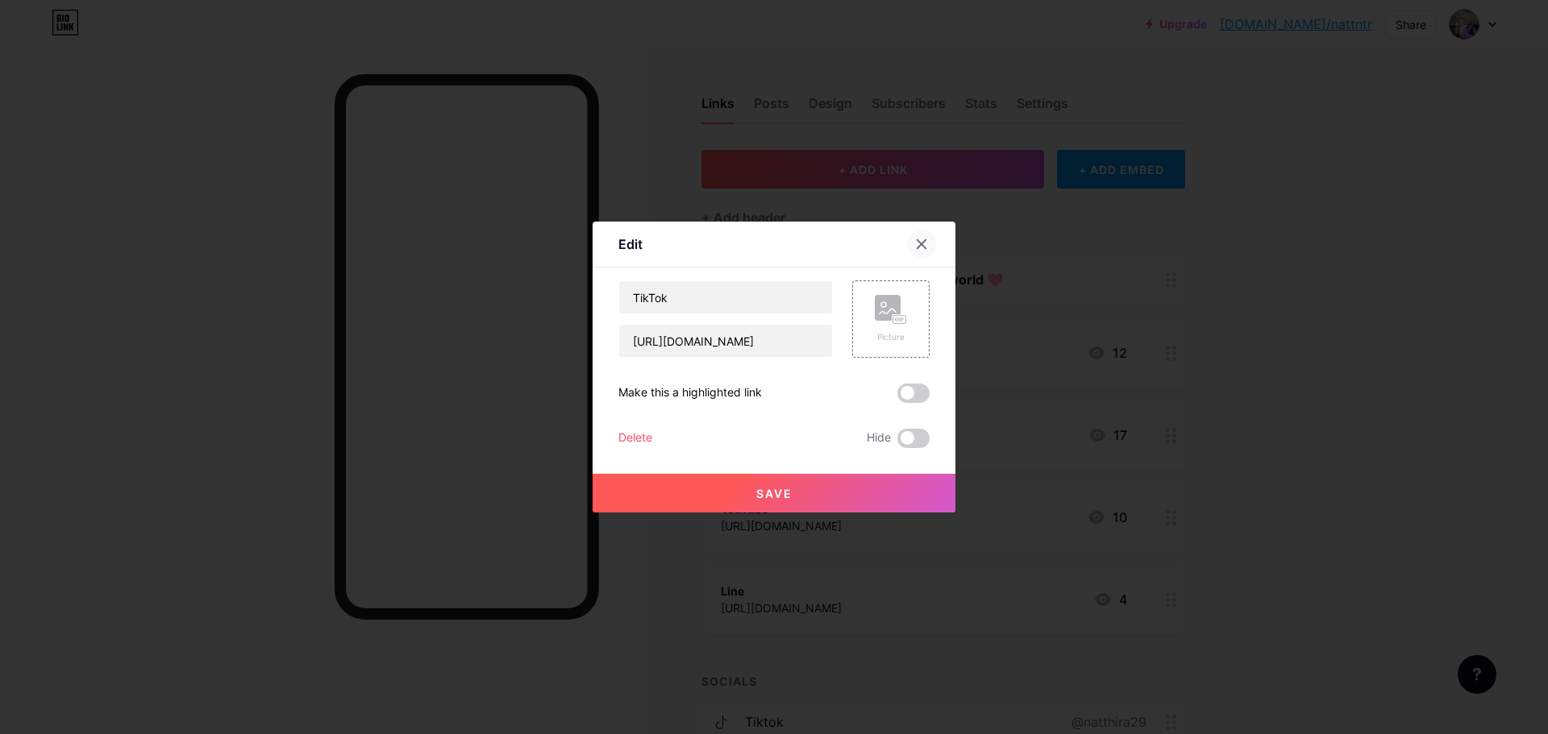
click at [915, 240] on icon at bounding box center [921, 244] width 13 height 13
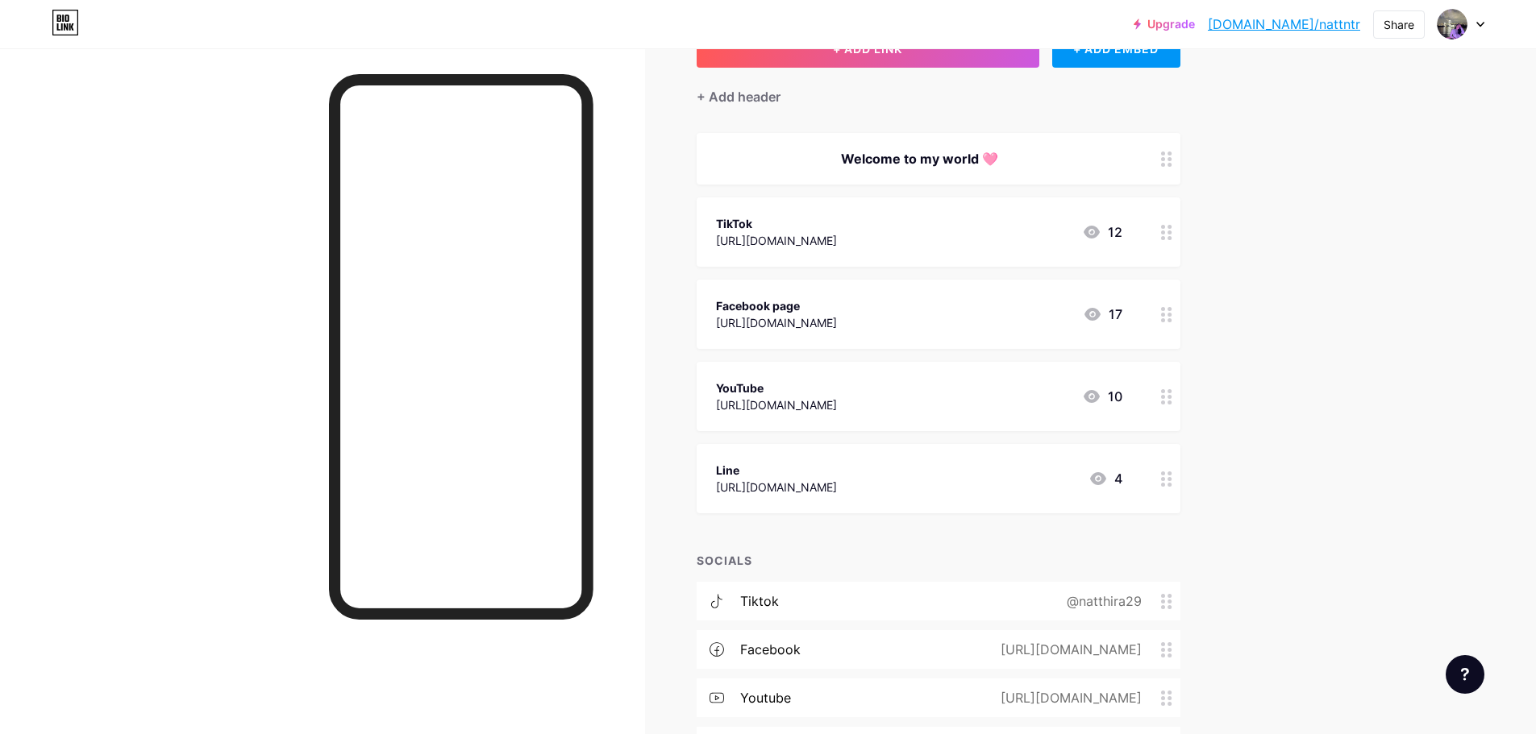
scroll to position [281, 0]
